Goal: Task Accomplishment & Management: Use online tool/utility

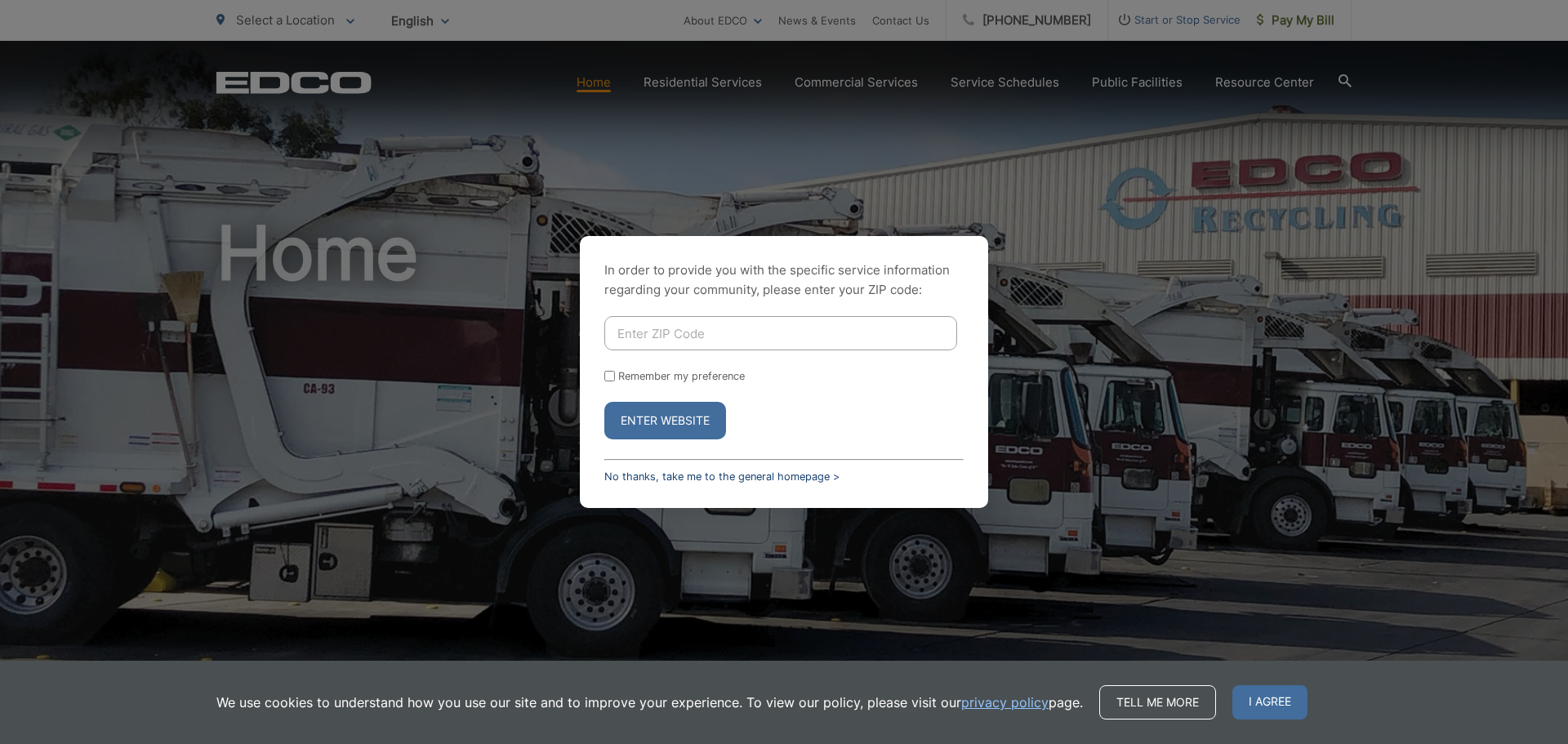
click at [743, 480] on link "No thanks, take me to the general homepage >" at bounding box center [722, 476] width 235 height 12
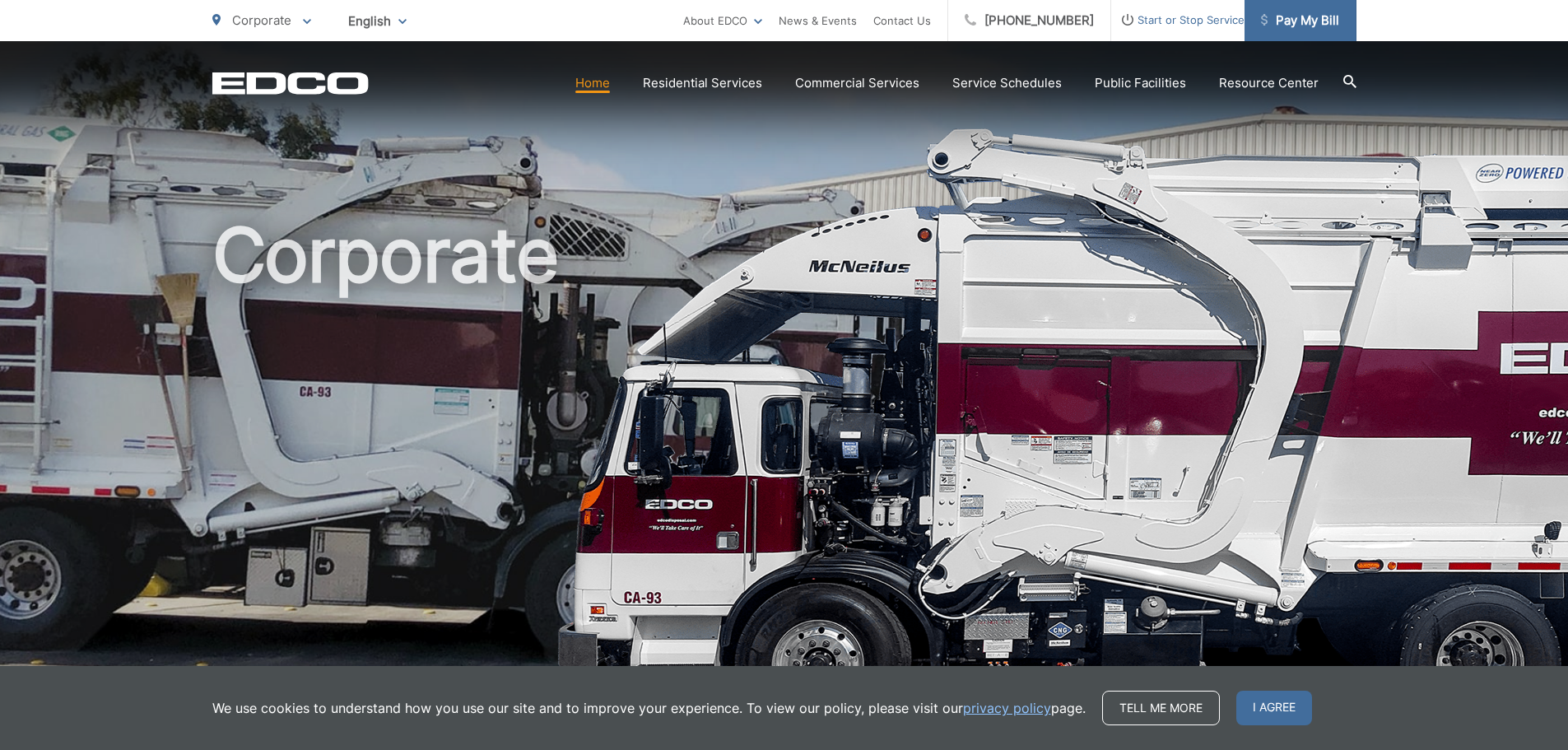
click at [1297, 25] on span "Pay My Bill" at bounding box center [1300, 20] width 78 height 19
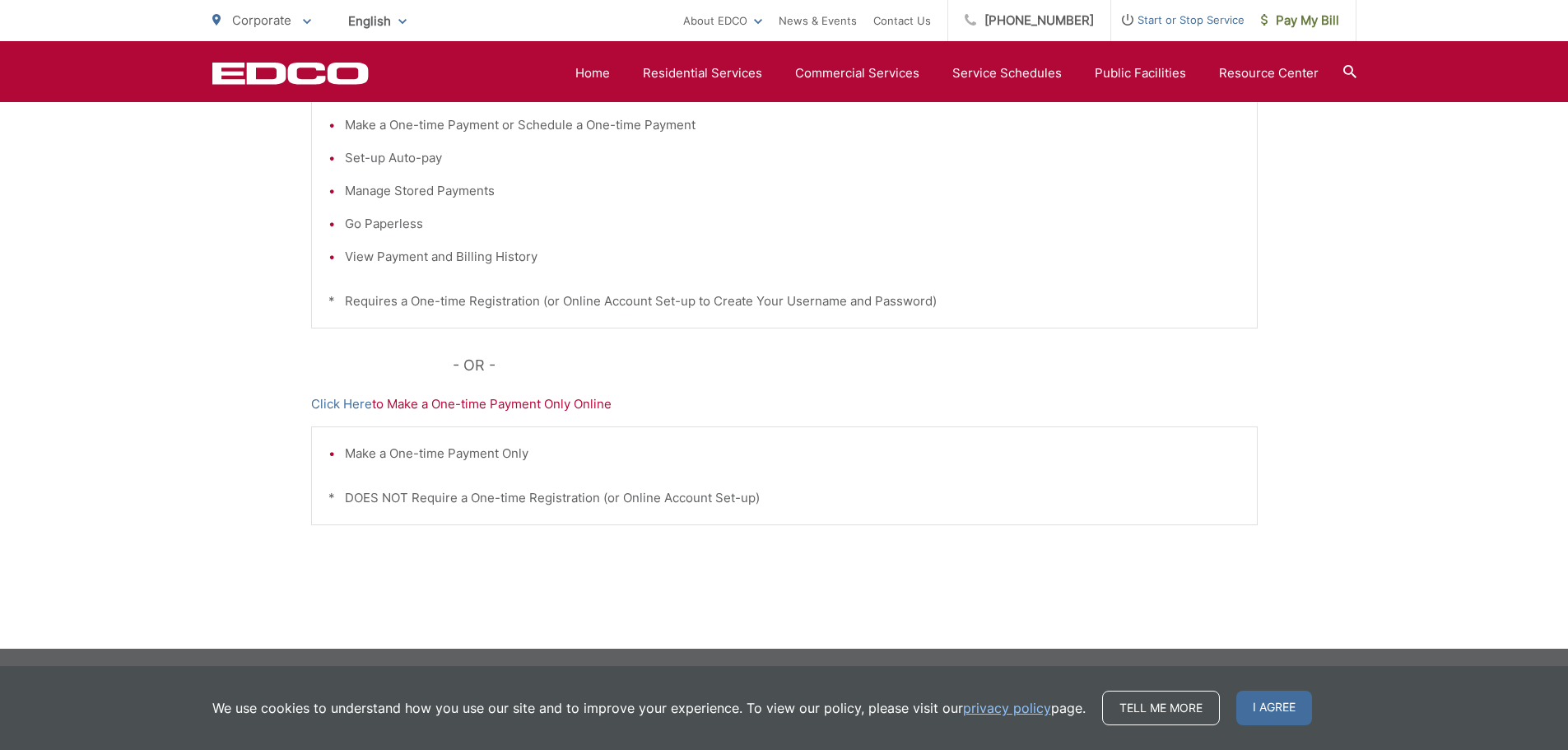
scroll to position [421, 0]
click at [346, 404] on link "Click Here" at bounding box center [342, 403] width 61 height 19
